Goal: Feedback & Contribution: Submit feedback/report problem

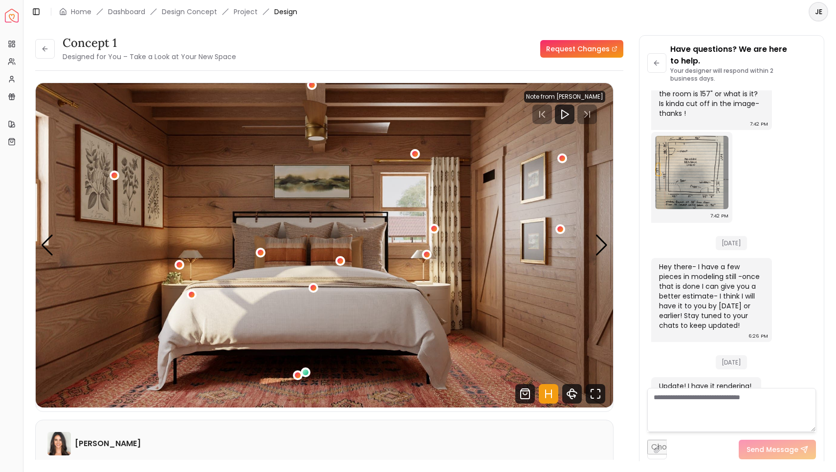
click at [183, 13] on li "Design Concept" at bounding box center [189, 12] width 55 height 10
click at [184, 9] on li "Design Concept" at bounding box center [189, 12] width 55 height 10
click at [78, 10] on link "Home" at bounding box center [81, 12] width 21 height 10
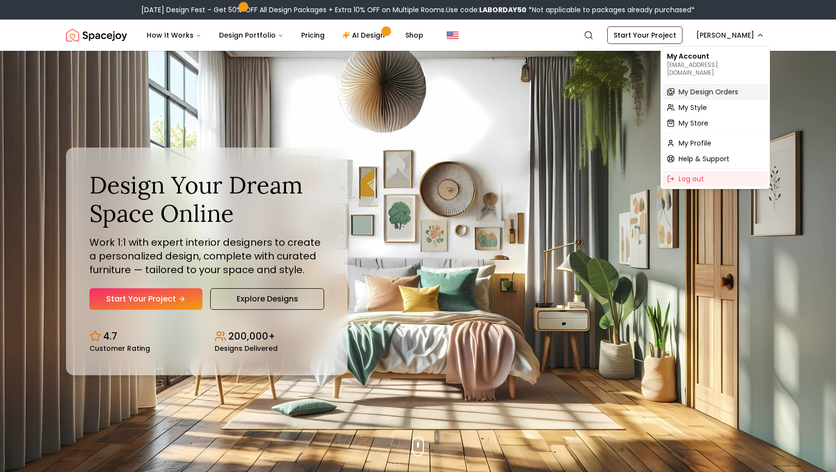
click at [707, 90] on div "My Design Orders" at bounding box center [715, 92] width 105 height 16
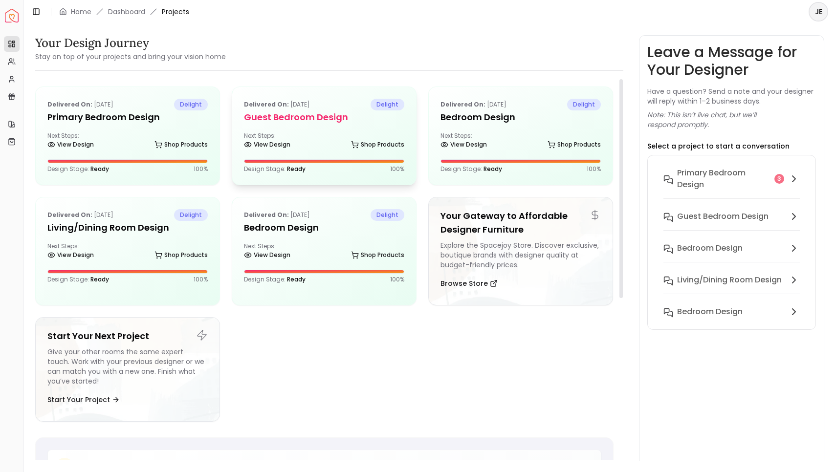
click at [334, 128] on div "Delivered on: [DATE] delight Guest Bedroom design Next Steps: View Design Shop …" at bounding box center [324, 136] width 184 height 98
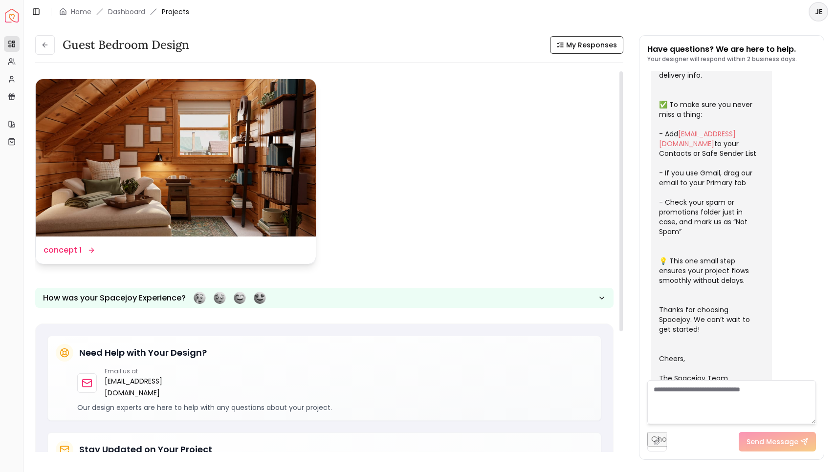
click at [81, 250] on div "Design Name concept 1" at bounding box center [69, 250] width 50 height 12
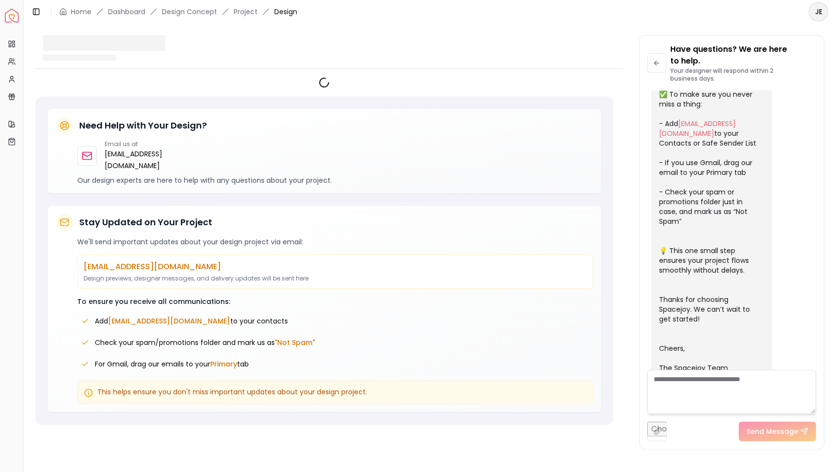
scroll to position [201, 0]
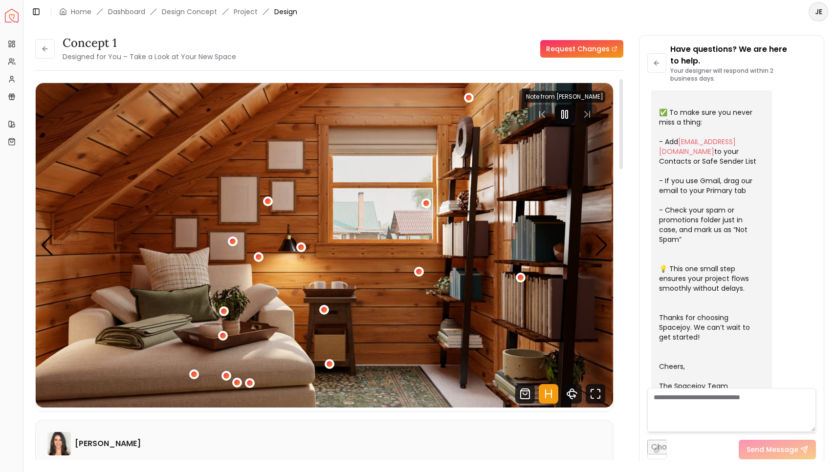
click at [568, 118] on rect "Pause" at bounding box center [567, 115] width 2 height 8
click at [579, 50] on link "Request Changes" at bounding box center [581, 49] width 83 height 18
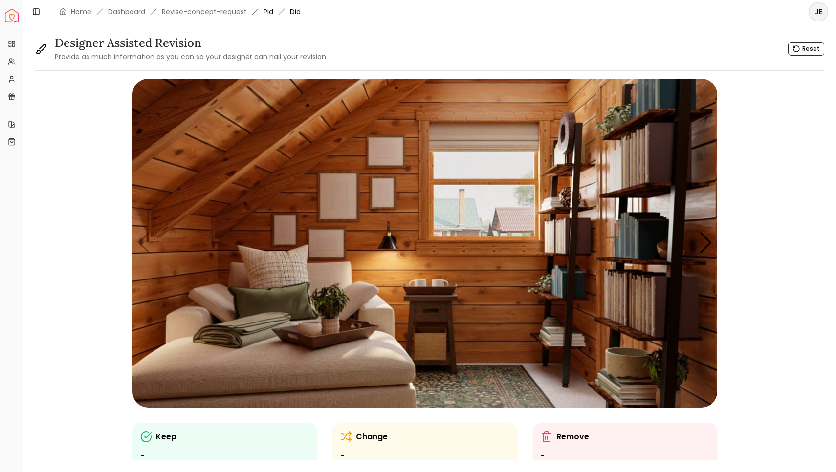
click at [267, 10] on link "Pid" at bounding box center [269, 12] width 10 height 10
